Goal: Information Seeking & Learning: Learn about a topic

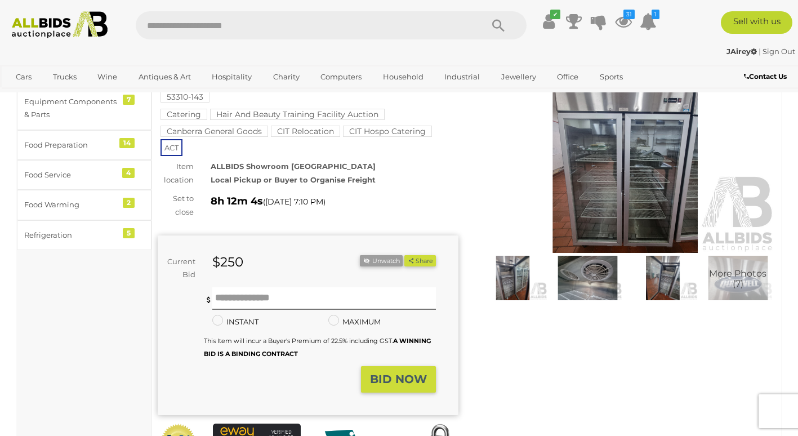
scroll to position [82, 0]
click at [506, 289] on img at bounding box center [512, 277] width 69 height 45
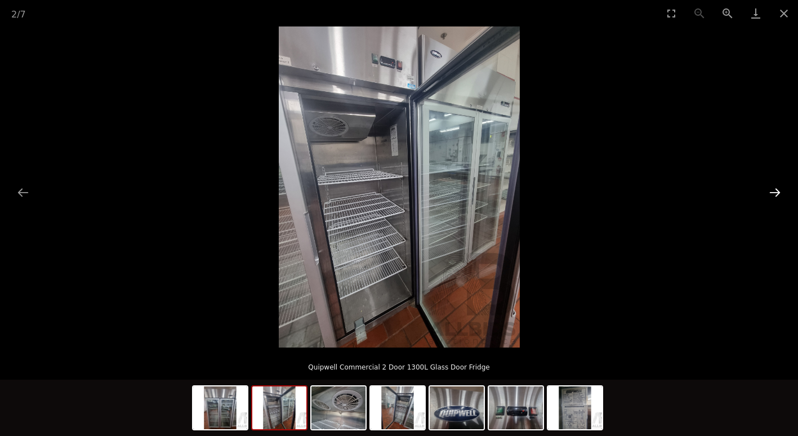
click at [776, 191] on button "Next slide" at bounding box center [775, 192] width 24 height 22
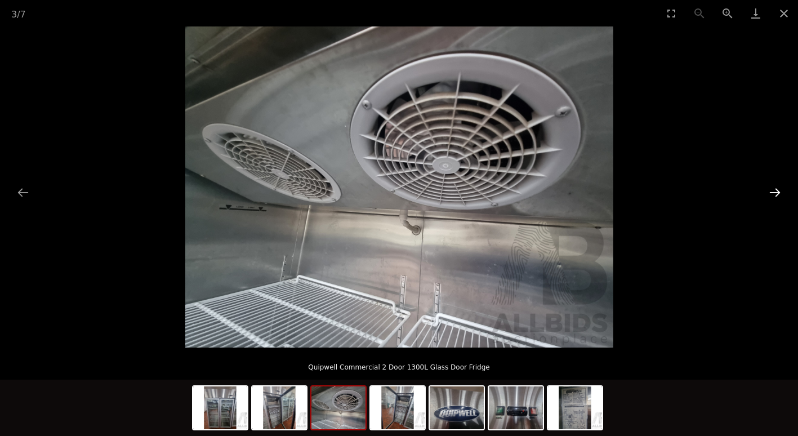
click at [776, 191] on button "Next slide" at bounding box center [775, 192] width 24 height 22
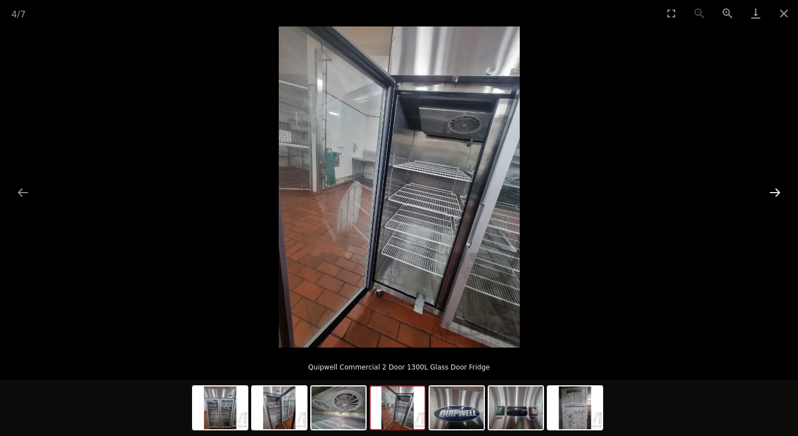
click at [776, 191] on button "Next slide" at bounding box center [775, 192] width 24 height 22
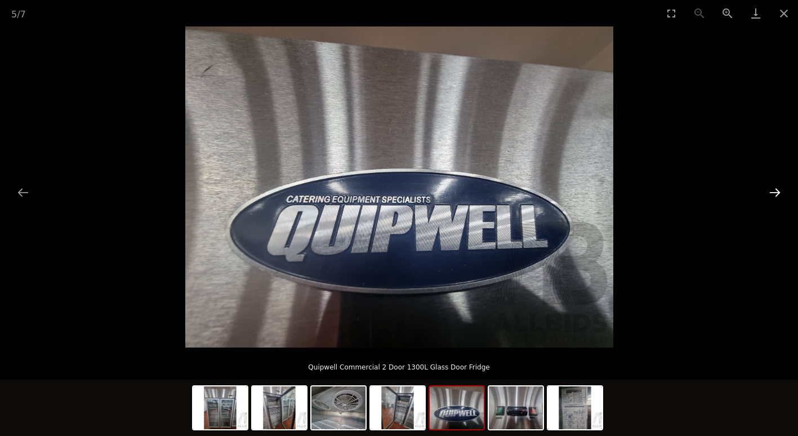
click at [776, 191] on button "Next slide" at bounding box center [775, 192] width 24 height 22
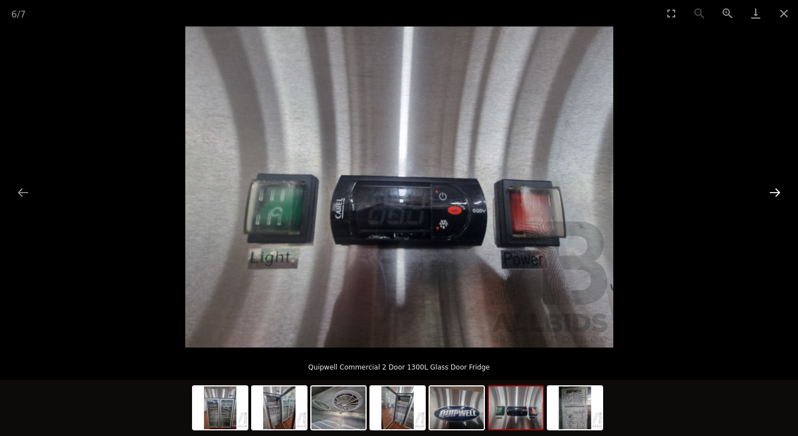
click at [776, 191] on button "Next slide" at bounding box center [775, 192] width 24 height 22
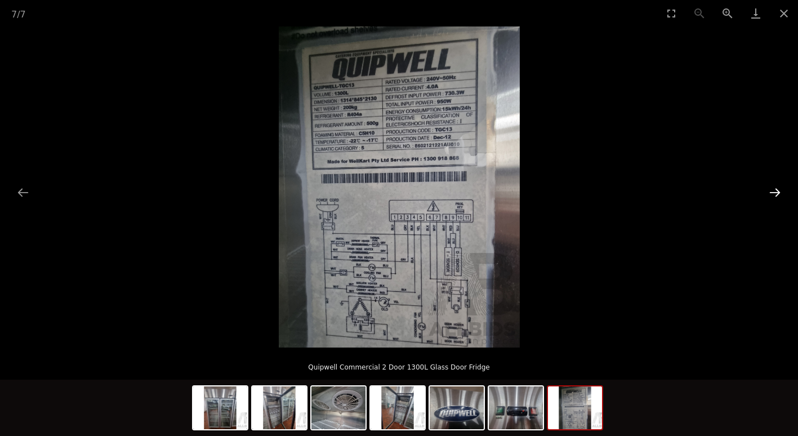
click at [776, 191] on button "Next slide" at bounding box center [775, 192] width 24 height 22
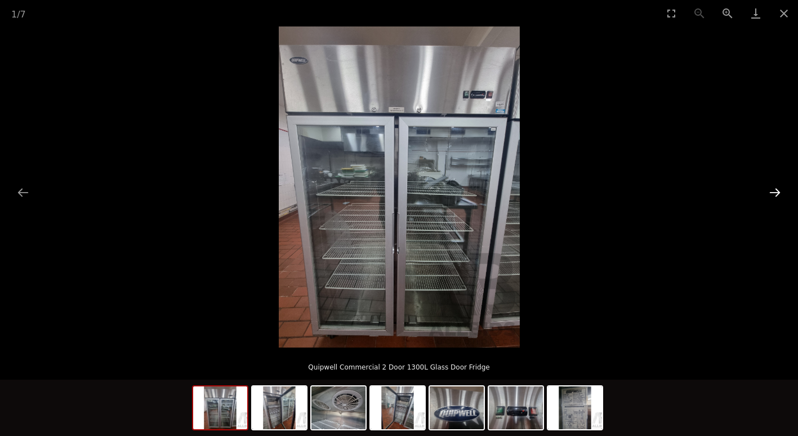
click at [776, 191] on button "Next slide" at bounding box center [775, 192] width 24 height 22
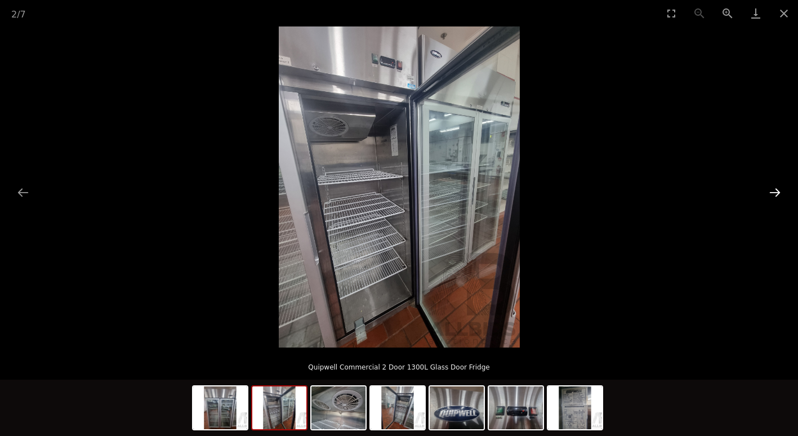
click at [776, 191] on button "Next slide" at bounding box center [775, 192] width 24 height 22
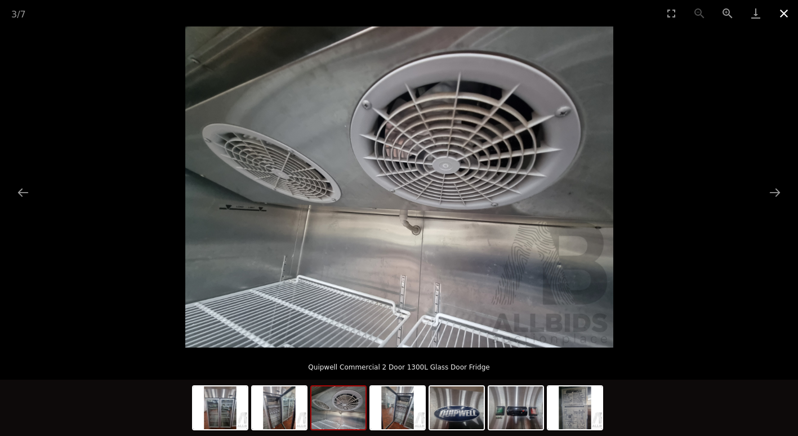
click at [784, 13] on button "Close gallery" at bounding box center [784, 13] width 28 height 26
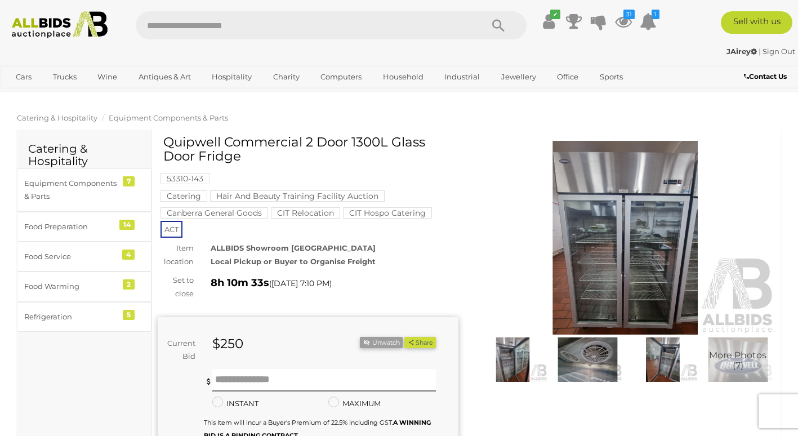
click at [71, 119] on span "Catering & Hospitality" at bounding box center [57, 117] width 80 height 9
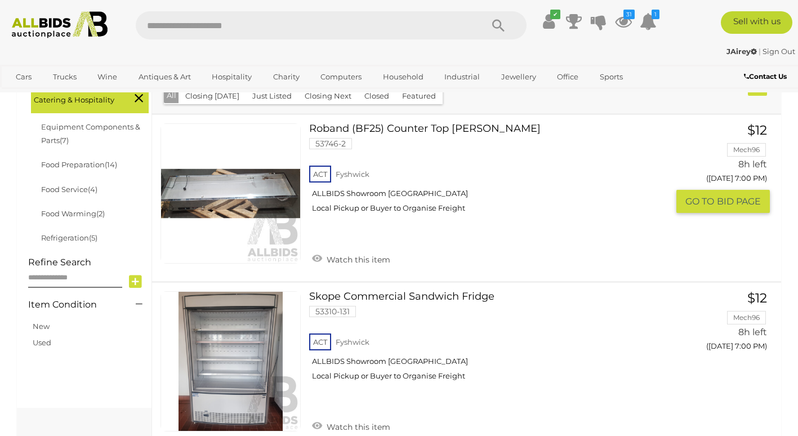
scroll to position [331, 0]
click at [232, 200] on link at bounding box center [230, 194] width 140 height 140
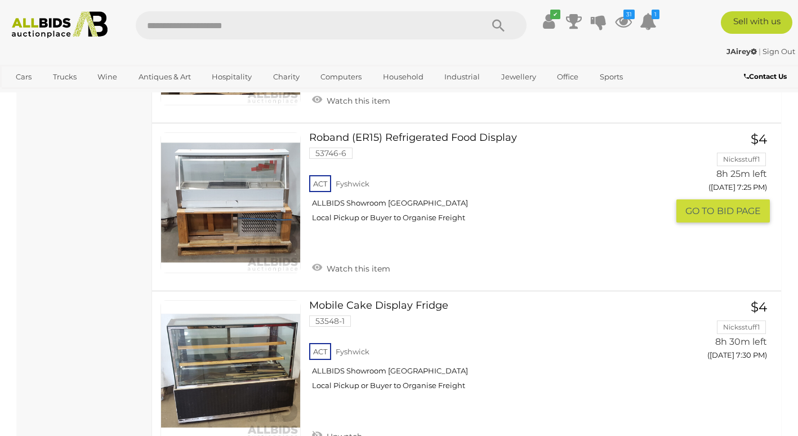
scroll to position [1161, 0]
click at [365, 149] on link "Roband (ER15) Refrigerated Food Display 53746-6 ACT Fyshwick ALLBIDS Showroom F…" at bounding box center [492, 181] width 350 height 99
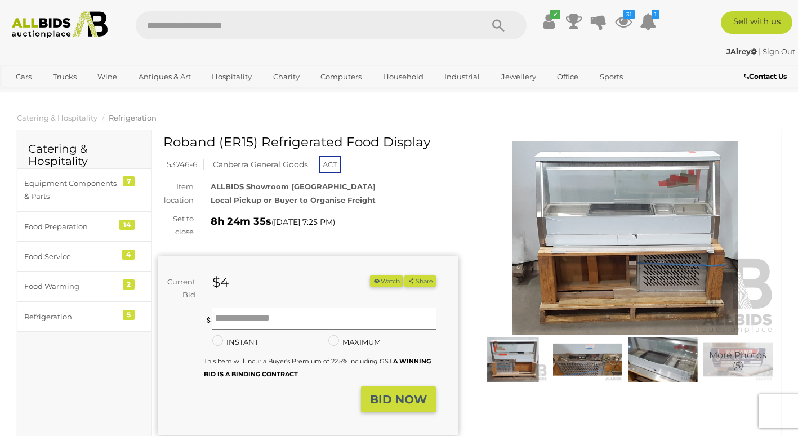
click at [377, 283] on button "Watch" at bounding box center [386, 281] width 33 height 12
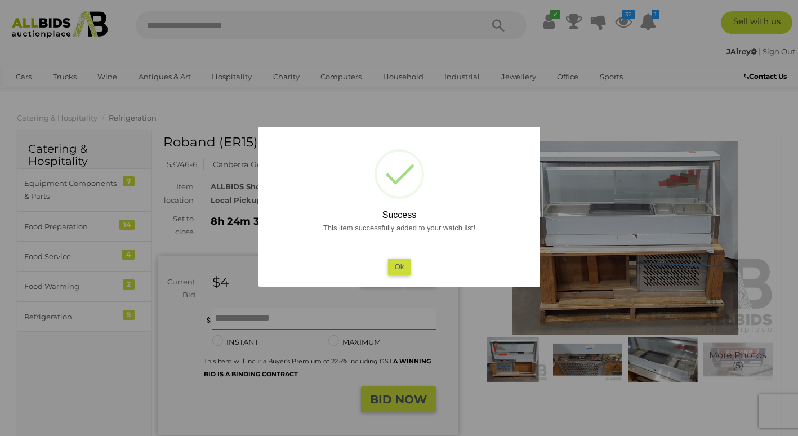
click at [396, 267] on button "Ok" at bounding box center [398, 266] width 23 height 16
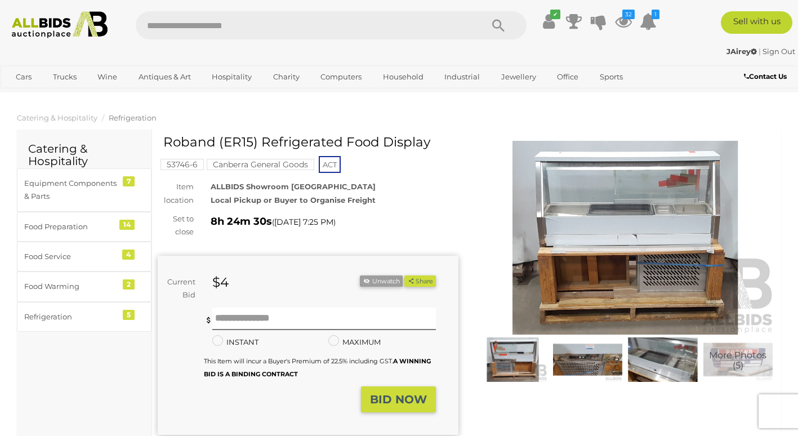
click at [636, 202] on img at bounding box center [625, 238] width 301 height 194
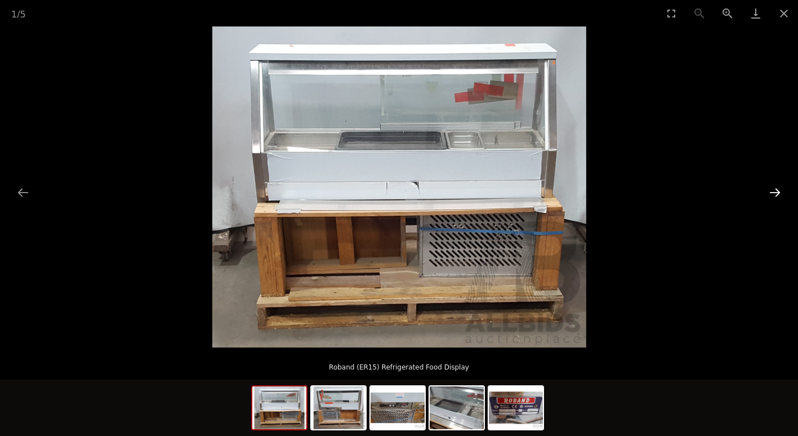
click at [773, 191] on button "Next slide" at bounding box center [775, 192] width 24 height 22
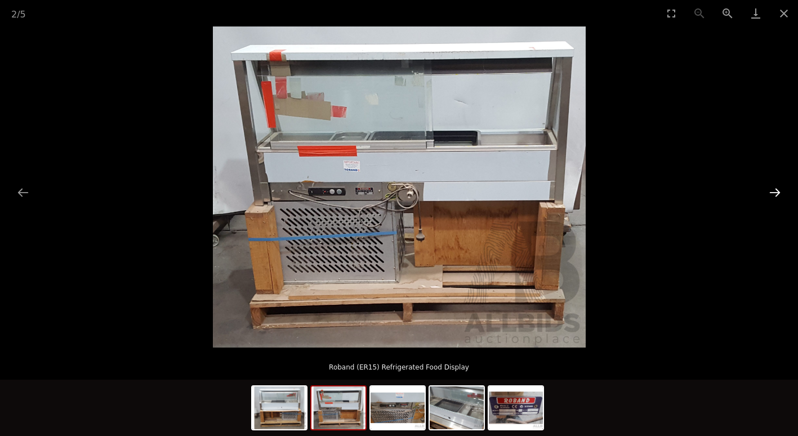
click at [773, 191] on button "Next slide" at bounding box center [775, 192] width 24 height 22
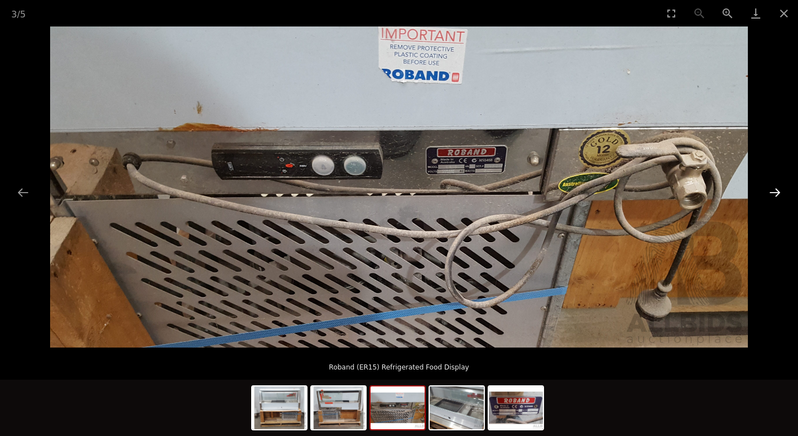
click at [773, 191] on button "Next slide" at bounding box center [775, 192] width 24 height 22
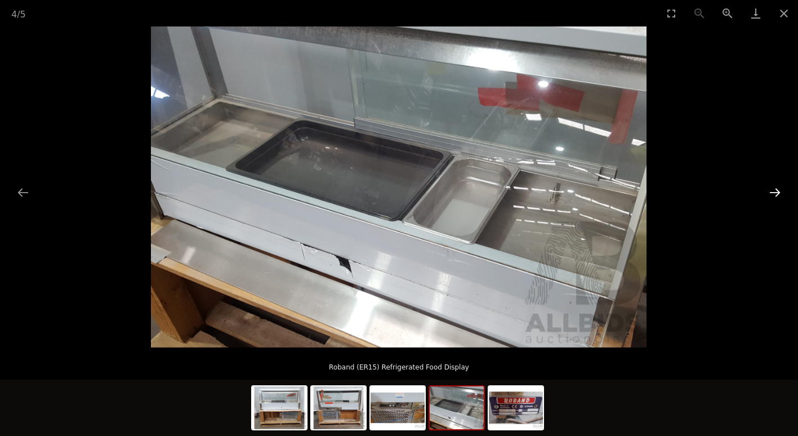
click at [773, 191] on button "Next slide" at bounding box center [775, 192] width 24 height 22
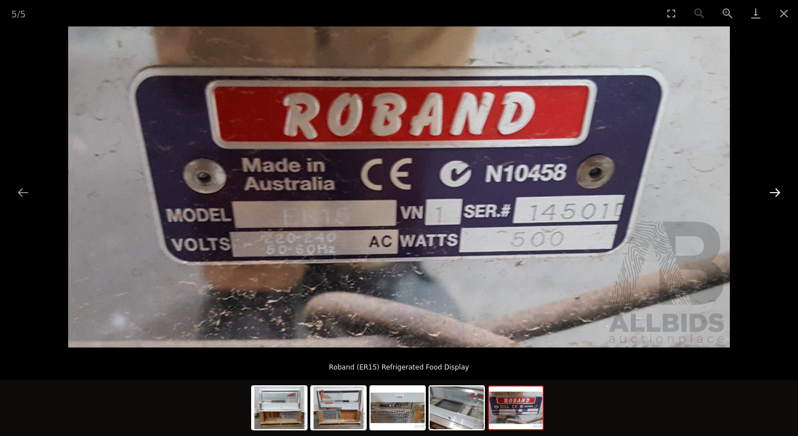
click at [773, 191] on button "Next slide" at bounding box center [775, 192] width 24 height 22
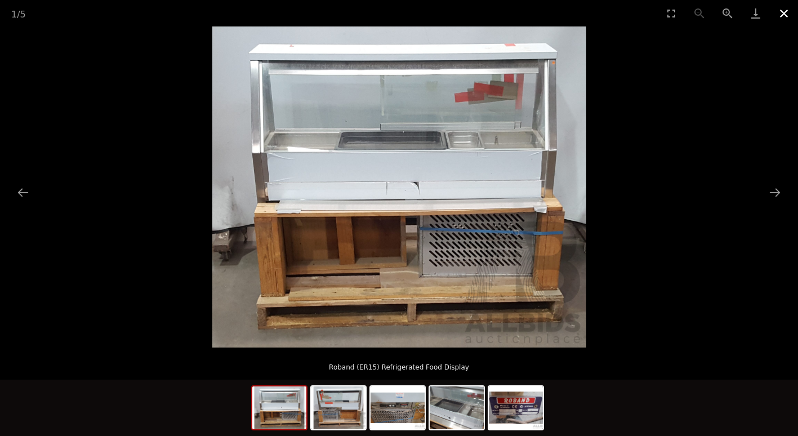
click at [781, 14] on button "Close gallery" at bounding box center [784, 13] width 28 height 26
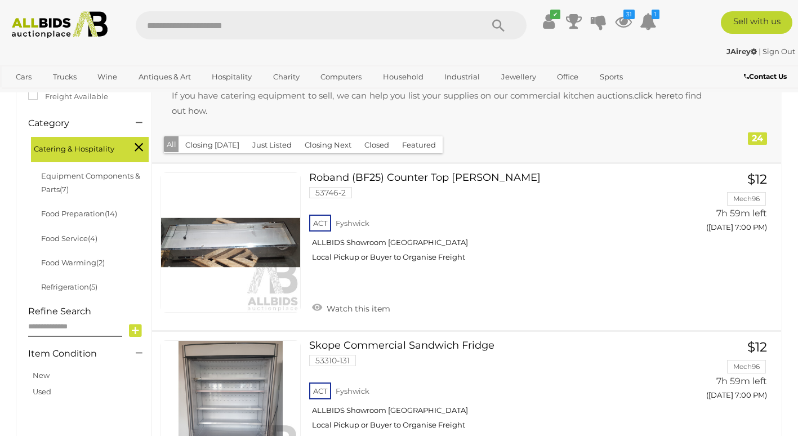
scroll to position [283, 0]
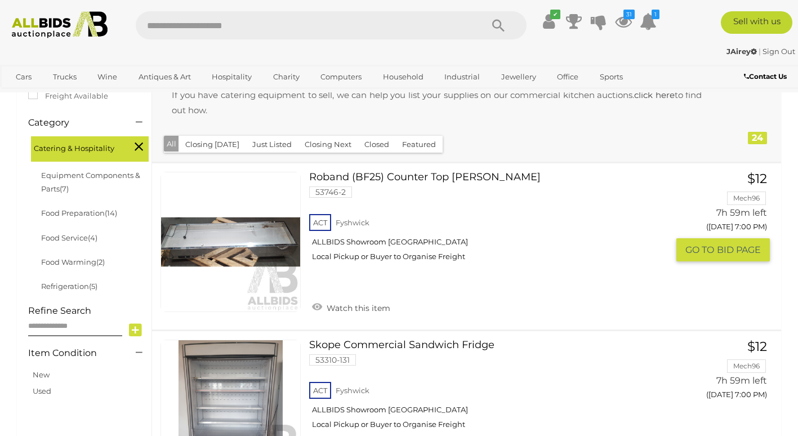
click at [442, 270] on div "ACT [GEOGRAPHIC_DATA] ALLBIDS Showroom [GEOGRAPHIC_DATA] Local Pickup or Buyer …" at bounding box center [488, 241] width 359 height 58
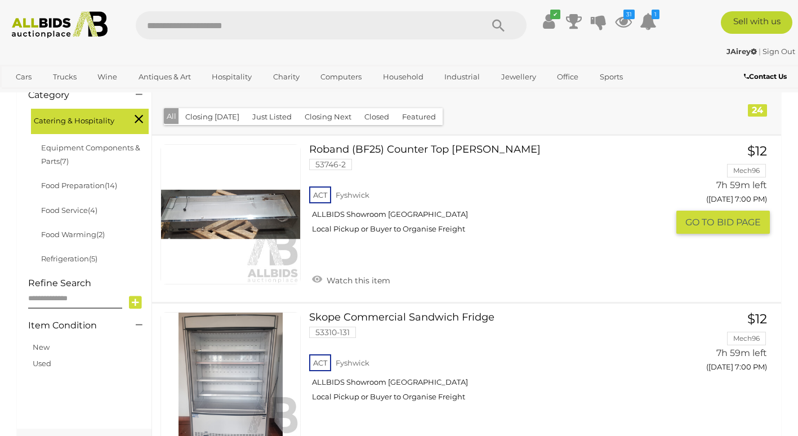
scroll to position [381, 0]
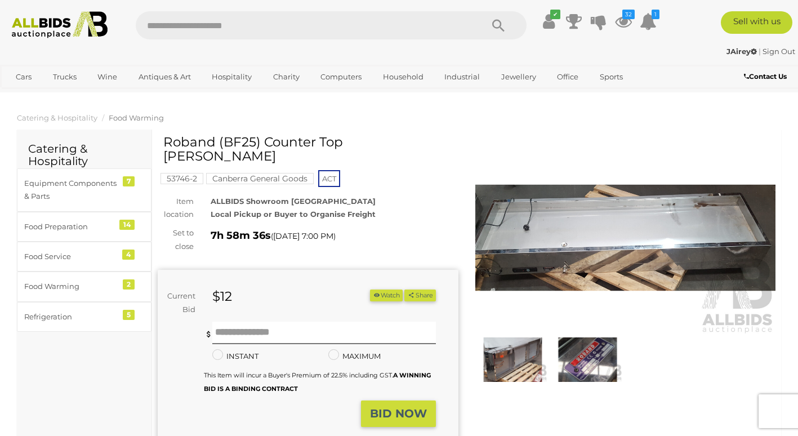
scroll to position [3, 0]
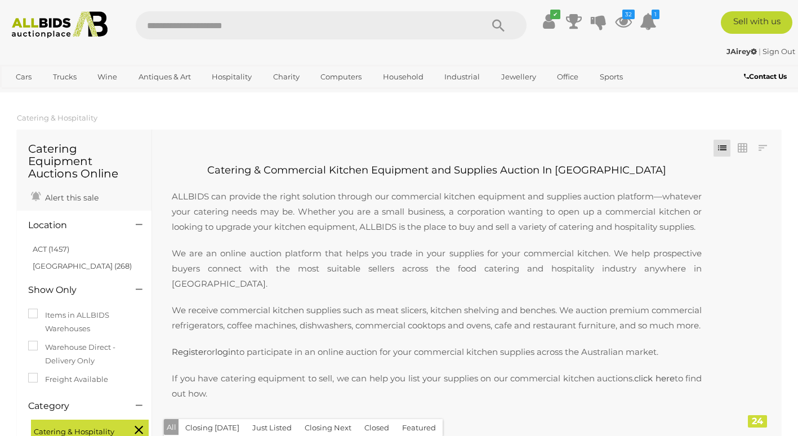
click at [70, 28] on img at bounding box center [59, 24] width 107 height 27
